Goal: Find specific page/section: Find specific page/section

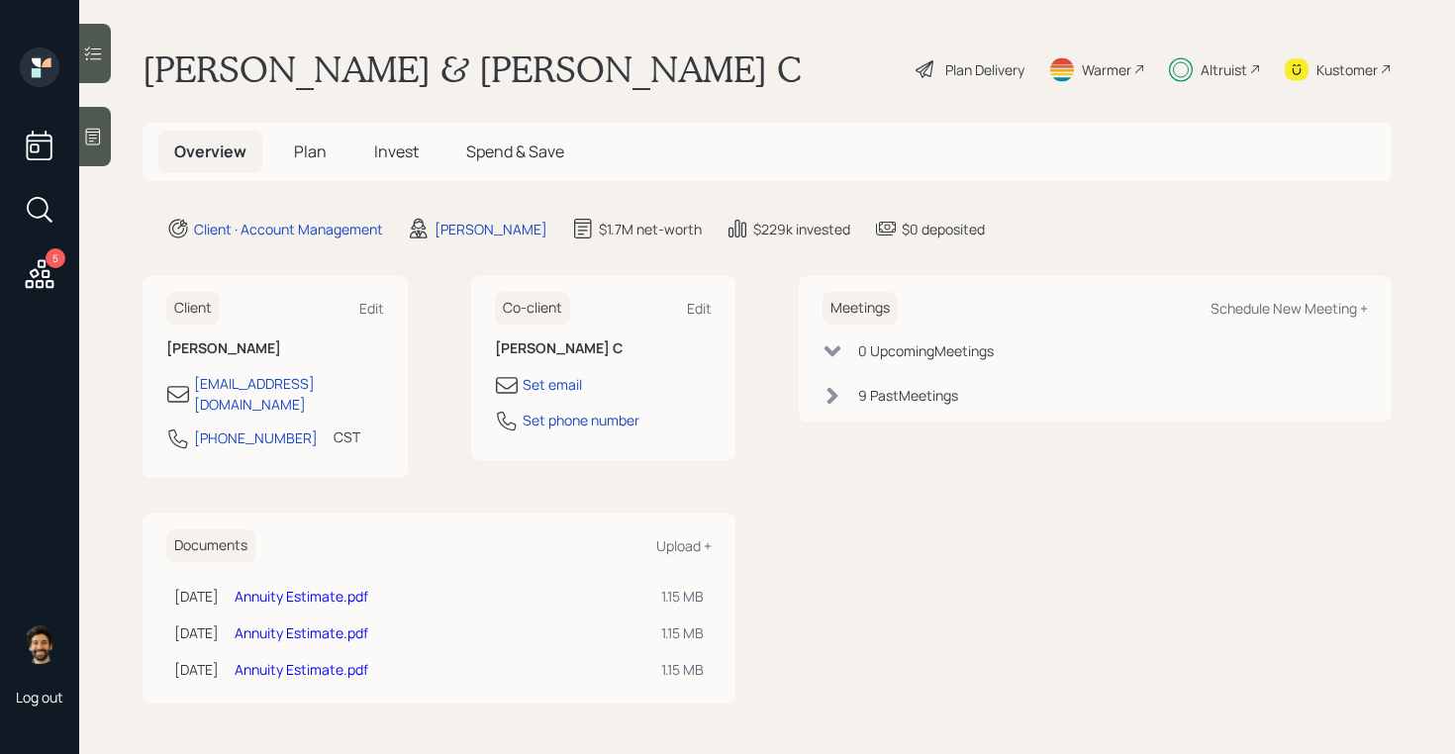
click at [1215, 64] on div "Altruist" at bounding box center [1224, 69] width 47 height 21
